Goal: Information Seeking & Learning: Learn about a topic

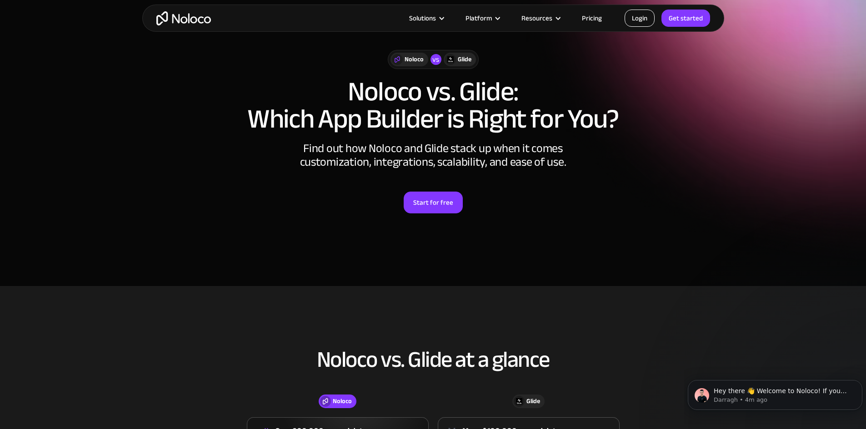
click at [641, 12] on link "Login" at bounding box center [639, 18] width 30 height 17
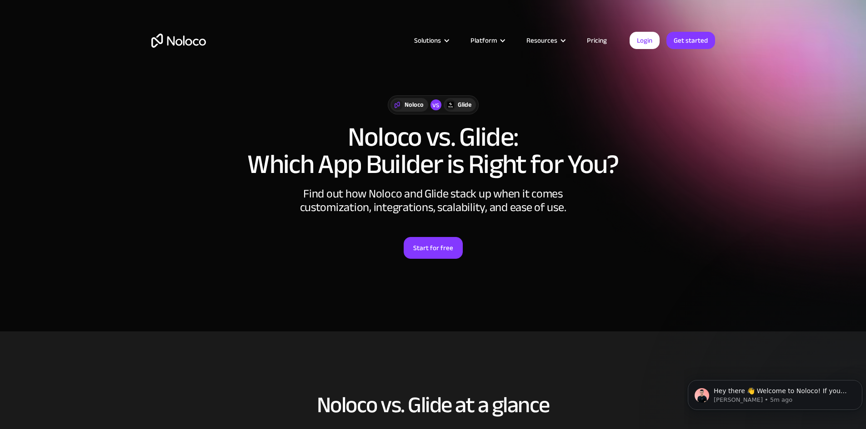
click at [191, 40] on img "home" at bounding box center [178, 41] width 55 height 14
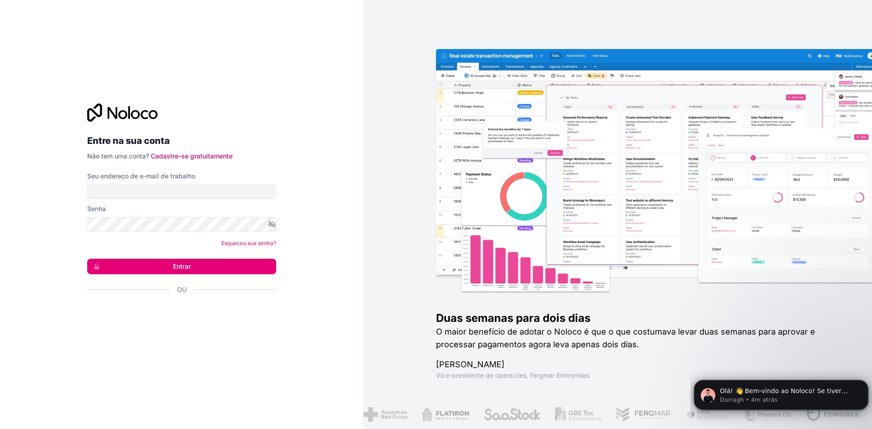
drag, startPoint x: 66, startPoint y: 45, endPoint x: 48, endPoint y: 24, distance: 27.7
click at [66, 45] on div "Entre na sua conta Não tem uma conta? Cadastre-se gratuitamente Seu endereço de…" at bounding box center [182, 214] width 364 height 429
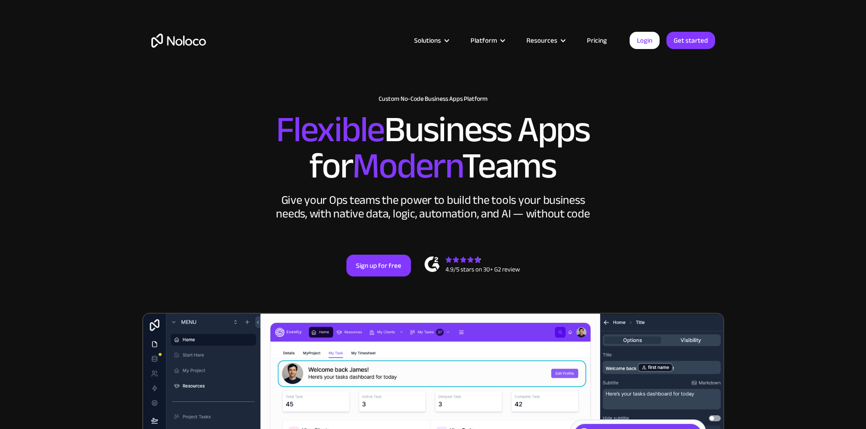
click at [85, 184] on section "New: Connect Noloco to Stripe Custom No-Code Business Apps Platform Flexible Bu…" at bounding box center [433, 363] width 866 height 727
